Goal: Register for event/course

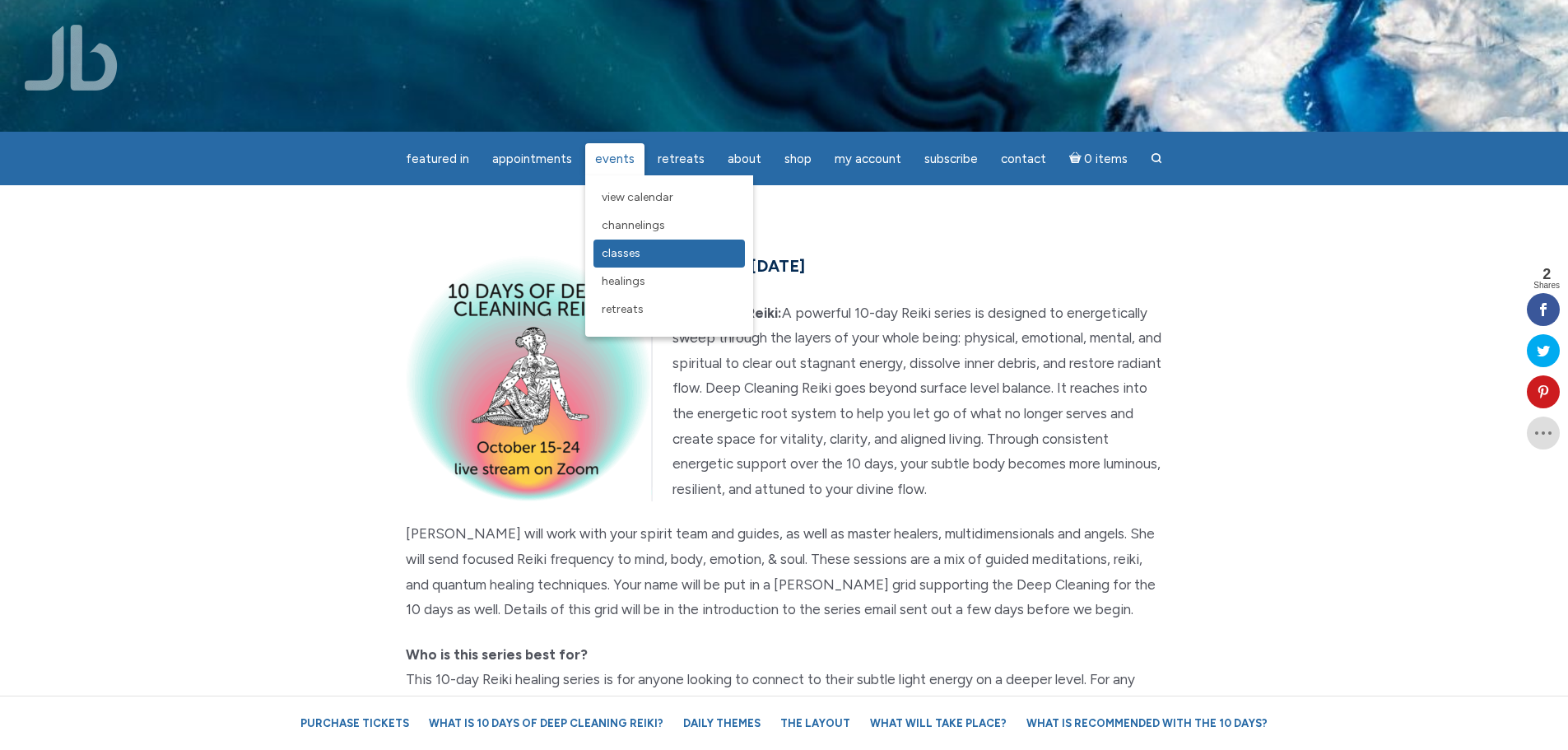
click at [629, 254] on span "Classes" at bounding box center [621, 253] width 38 height 14
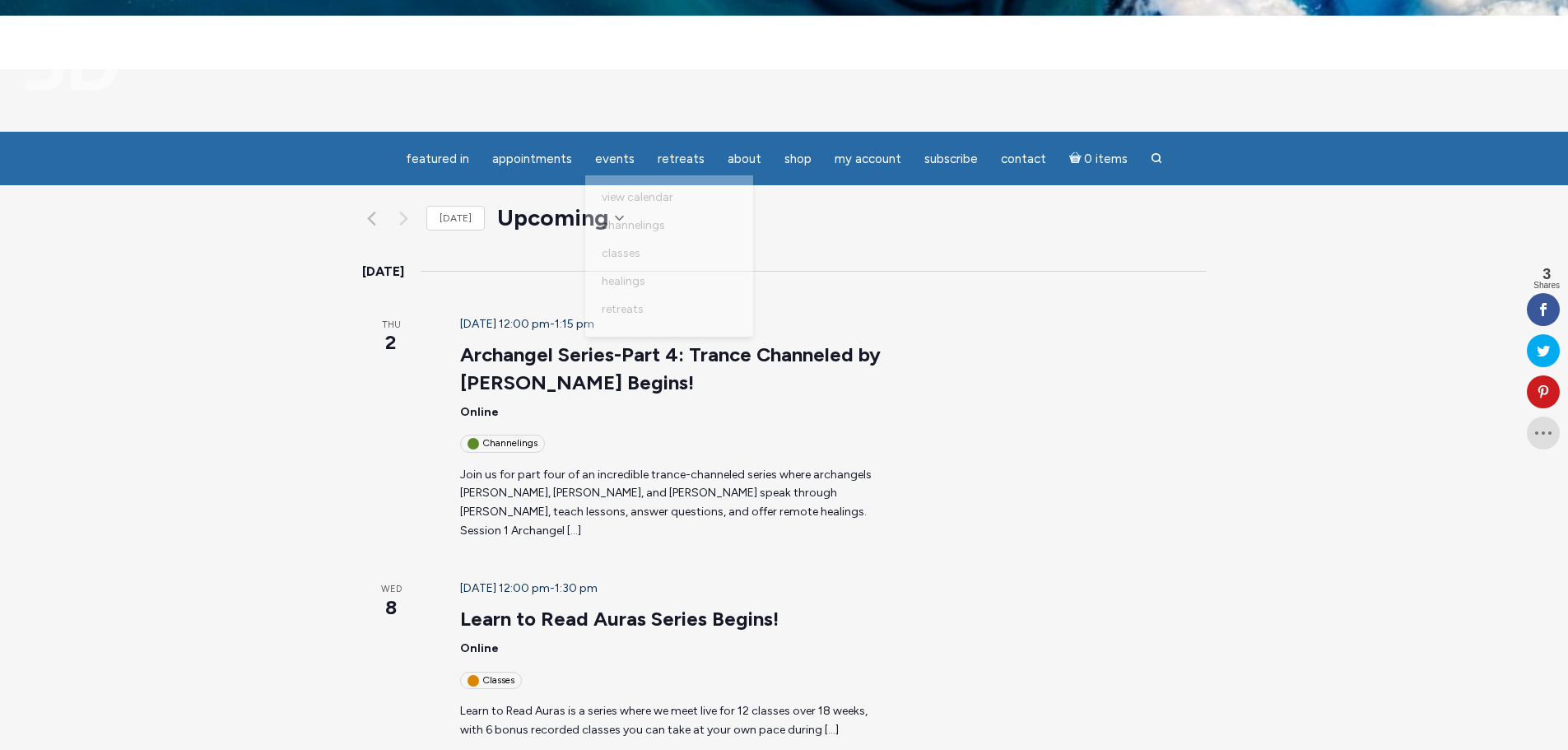
scroll to position [494, 0]
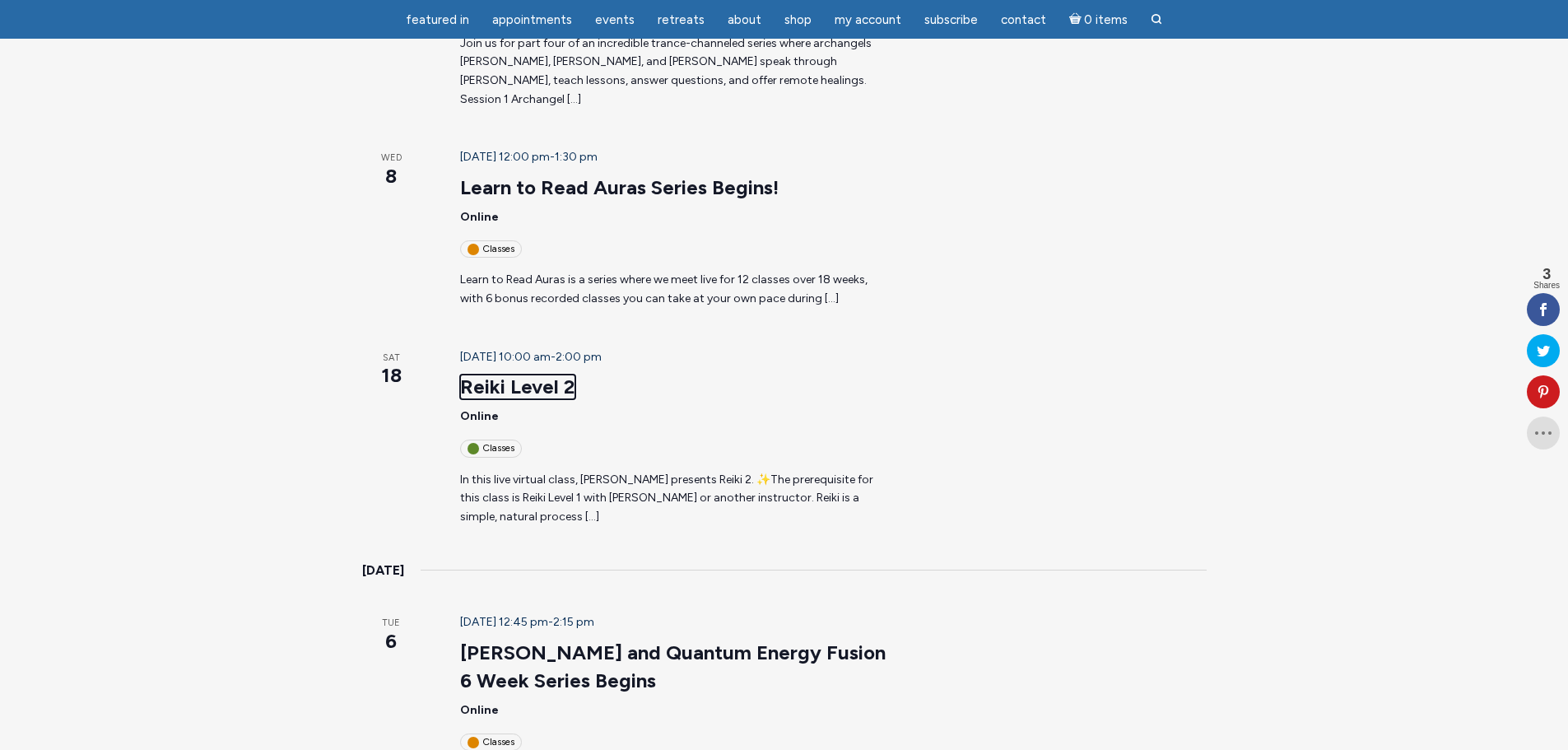
click at [481, 374] on link "Reiki Level 2" at bounding box center [518, 386] width 115 height 25
